Goal: Task Accomplishment & Management: Manage account settings

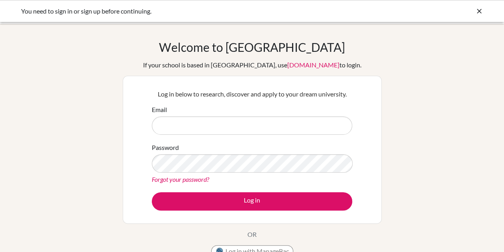
click at [309, 123] on input "Email" at bounding box center [252, 125] width 200 height 18
type input "pauline.uwamaria@ais.ac.ug"
click at [243, 173] on div "Password Forgot your password?" at bounding box center [252, 163] width 200 height 41
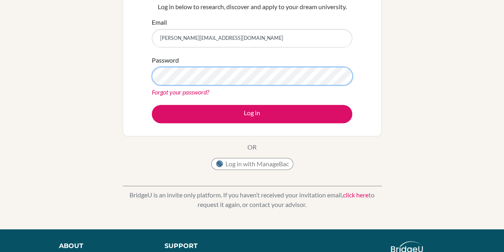
scroll to position [86, 0]
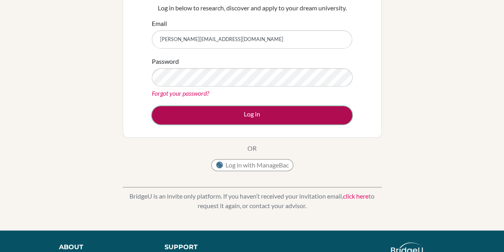
click at [316, 119] on button "Log in" at bounding box center [252, 115] width 200 height 18
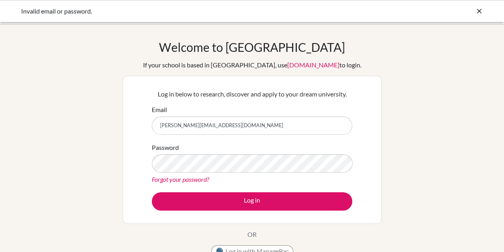
click at [203, 182] on link "Forgot your password?" at bounding box center [180, 179] width 57 height 8
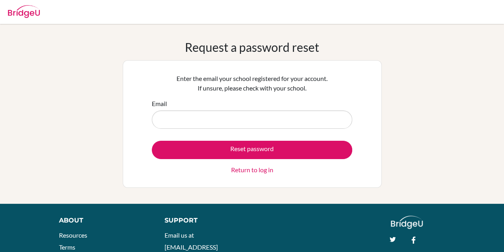
click at [284, 119] on input "Email" at bounding box center [252, 119] width 200 height 18
type input "[PERSON_NAME][EMAIL_ADDRESS][DOMAIN_NAME]"
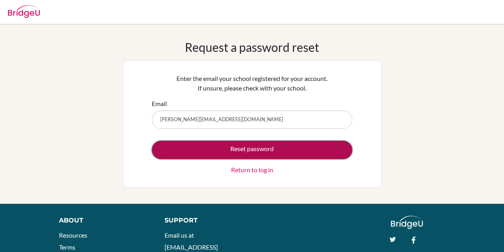
click at [296, 159] on button "Reset password" at bounding box center [252, 150] width 200 height 18
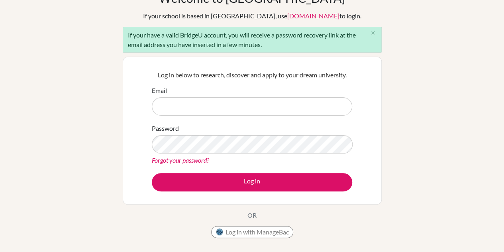
scroll to position [49, 0]
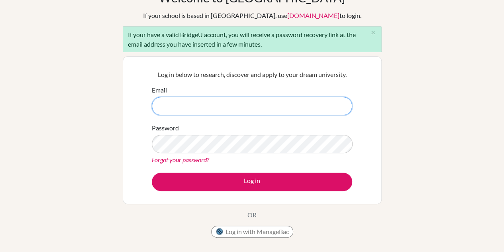
click at [285, 104] on input "Email" at bounding box center [252, 106] width 200 height 18
type input "pauline.uwamaria@acornskisaasi.com"
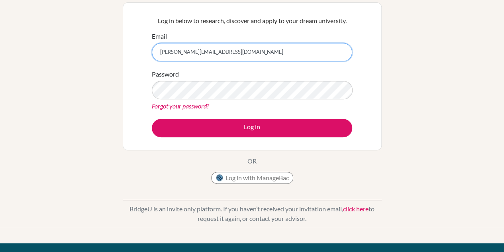
scroll to position [105, 0]
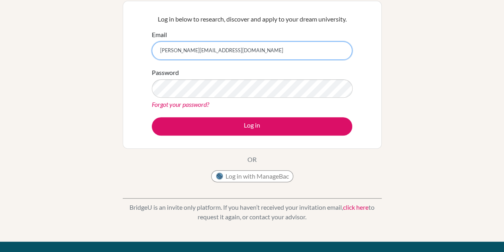
click at [260, 47] on input "pauline.uwamaria@acornskisaasi.com" at bounding box center [252, 50] width 200 height 18
click at [255, 50] on input "pauline.uwamaria@acornskisaasi.com" at bounding box center [252, 50] width 200 height 18
click at [255, 49] on input "pauline.uwamaria@acornskisaasi.com" at bounding box center [252, 50] width 200 height 18
click at [171, 51] on input "pauline.uwamaria@acornskisaasi.com" at bounding box center [252, 50] width 200 height 18
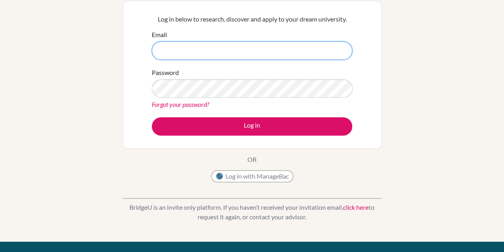
click at [210, 51] on input "Email" at bounding box center [252, 50] width 200 height 18
type input "[PERSON_NAME][EMAIL_ADDRESS][DOMAIN_NAME]"
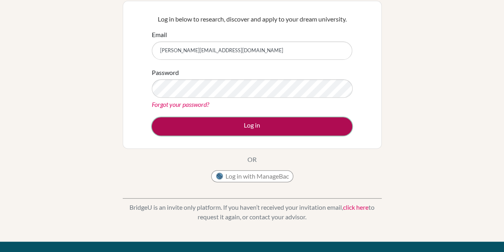
click at [180, 126] on button "Log in" at bounding box center [252, 126] width 200 height 18
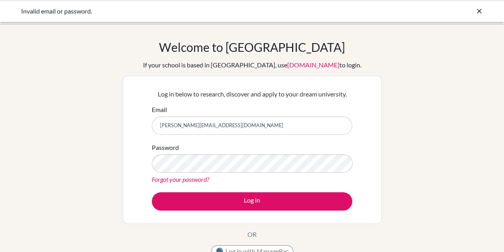
click at [178, 177] on link "Forgot your password?" at bounding box center [180, 179] width 57 height 8
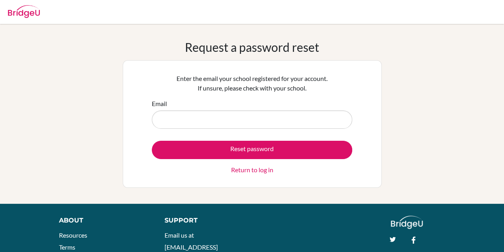
type input "[PERSON_NAME][EMAIL_ADDRESS][DOMAIN_NAME]"
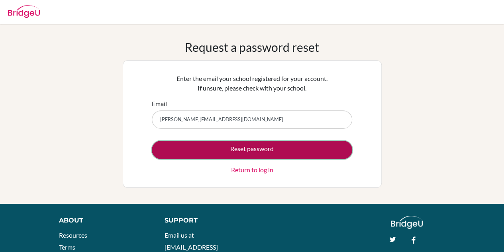
click at [202, 151] on button "Reset password" at bounding box center [252, 150] width 200 height 18
